Goal: Check status: Check status

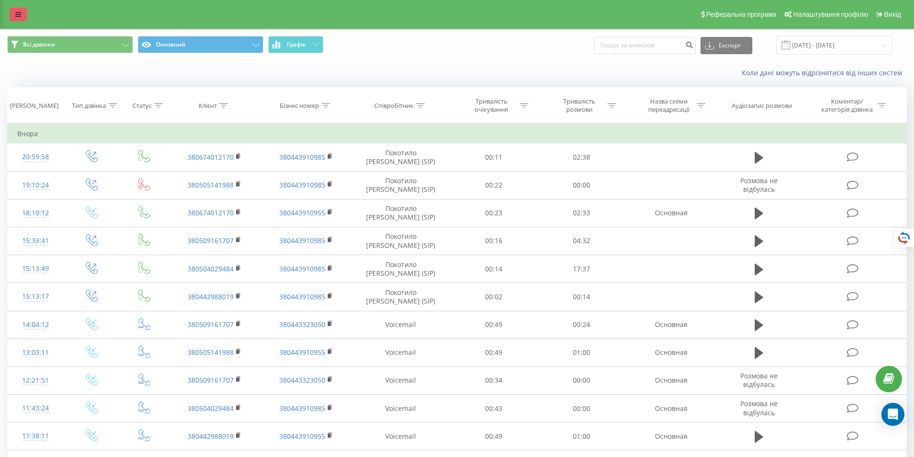
click at [16, 13] on icon at bounding box center [18, 14] width 6 height 7
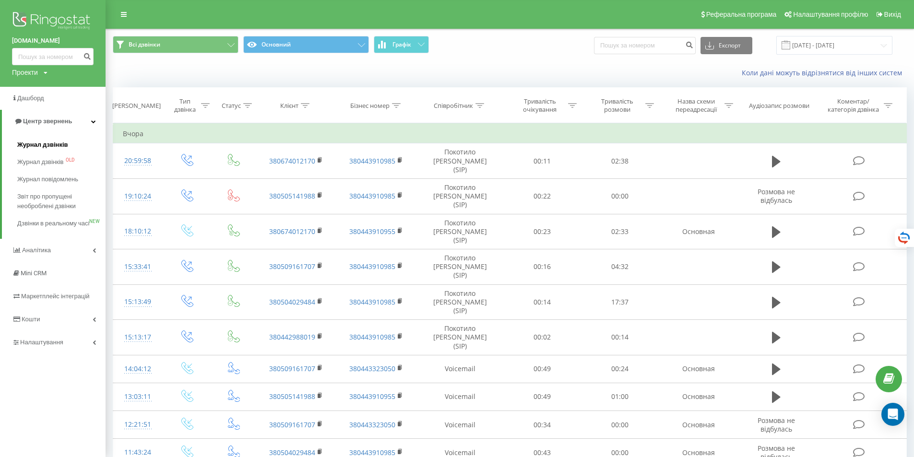
click at [55, 142] on span "Журнал дзвінків" at bounding box center [42, 145] width 51 height 10
